Goal: Transaction & Acquisition: Subscribe to service/newsletter

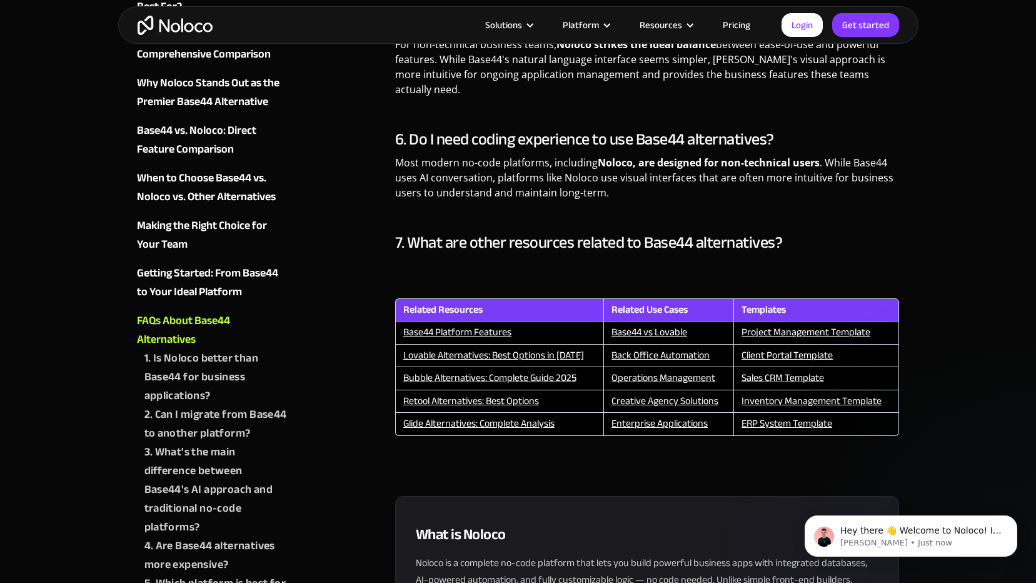
scroll to position [5190, 0]
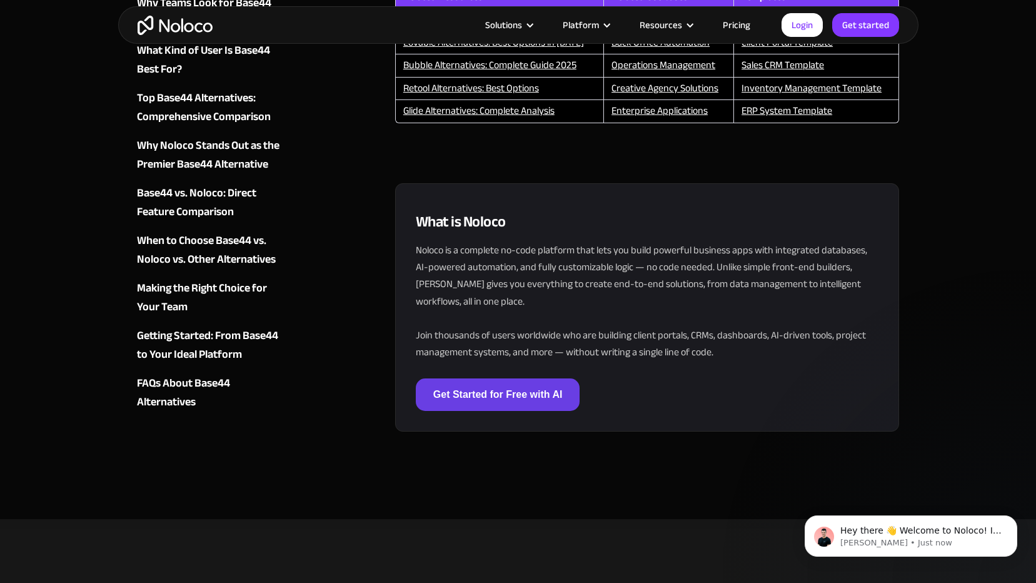
click at [472, 383] on link "Get Started for Free with AI" at bounding box center [498, 394] width 164 height 33
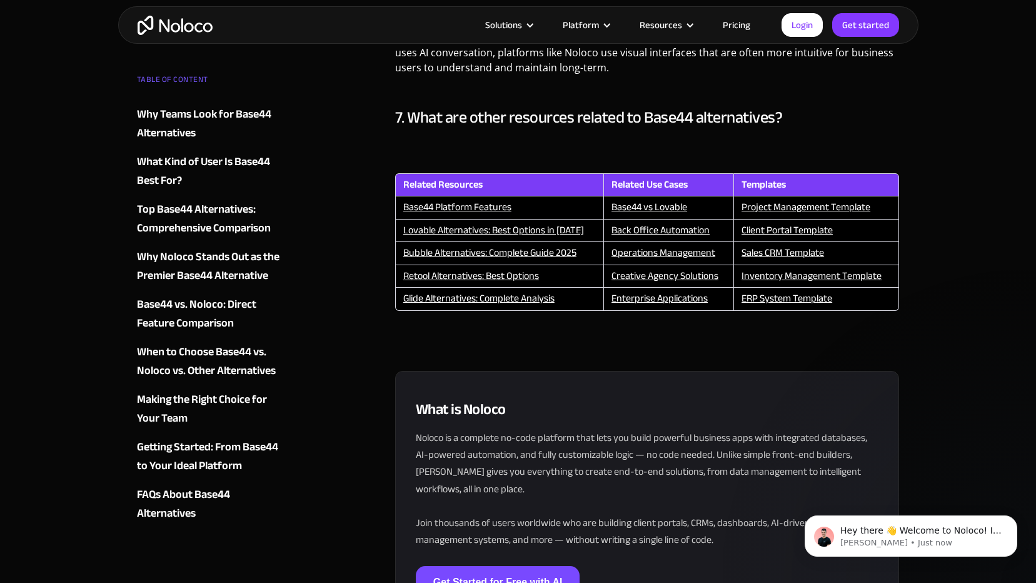
click at [740, 25] on link "Pricing" at bounding box center [736, 25] width 59 height 16
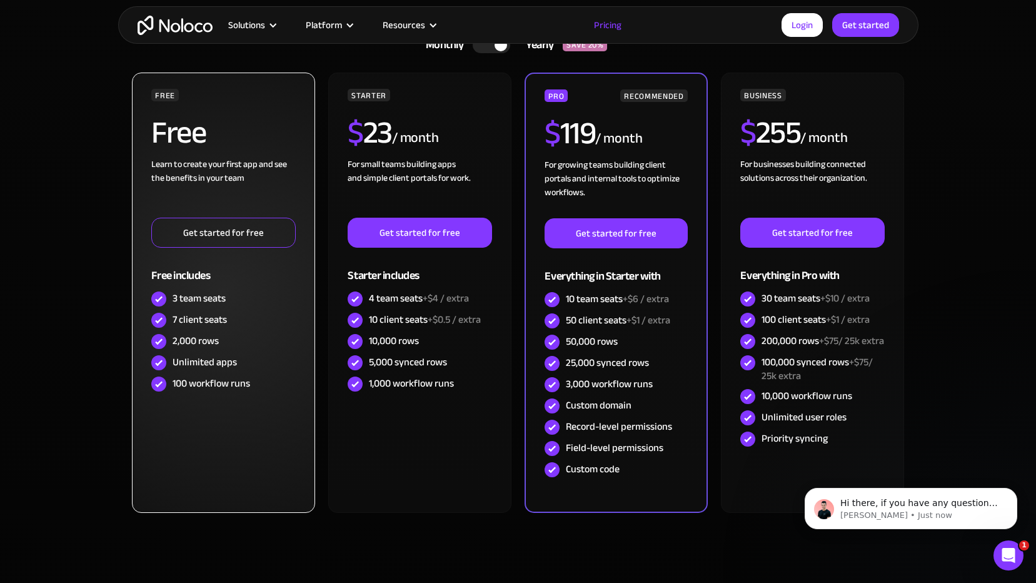
click at [208, 233] on link "Get started for free" at bounding box center [223, 233] width 144 height 30
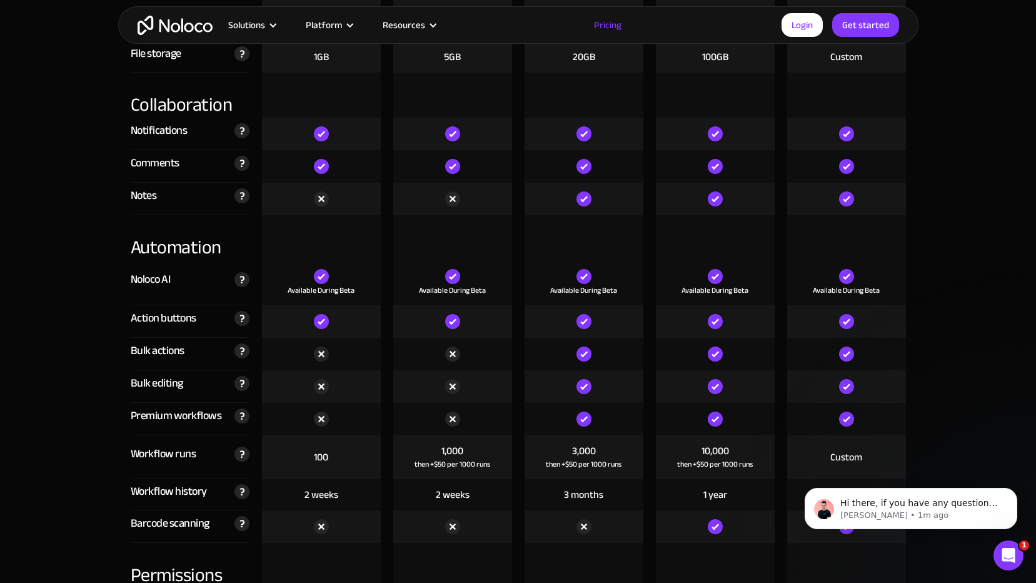
scroll to position [2376, 0]
